Goal: Navigation & Orientation: Find specific page/section

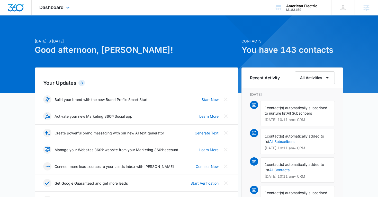
click at [57, 12] on div "Dashboard Apps Reputation Websites Forms CRM Email Social Content Ads Intellige…" at bounding box center [55, 7] width 47 height 15
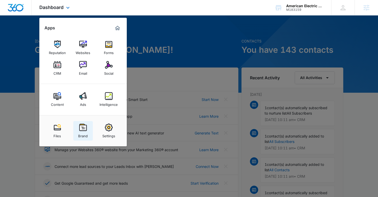
click at [88, 127] on link "Brand" at bounding box center [83, 131] width 20 height 20
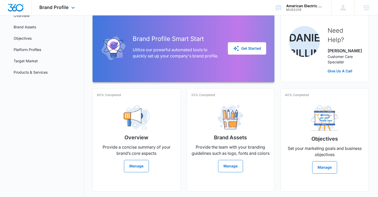
scroll to position [46, 0]
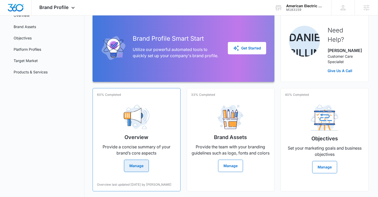
click at [106, 129] on div "Overview Provide a concise summary of your brand’s core aspects Manage" at bounding box center [136, 136] width 79 height 71
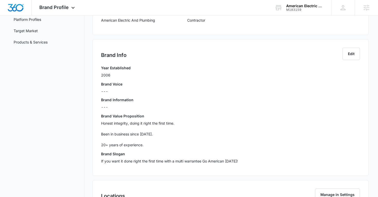
scroll to position [76, 0]
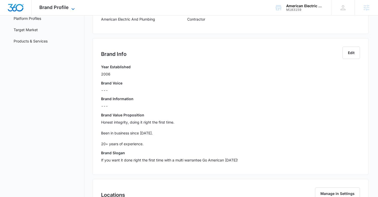
click at [59, 5] on span "Brand Profile" at bounding box center [53, 7] width 29 height 5
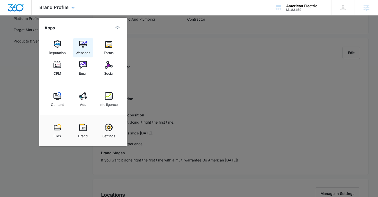
click at [79, 51] on div "Websites" at bounding box center [83, 51] width 15 height 7
